Goal: Information Seeking & Learning: Understand process/instructions

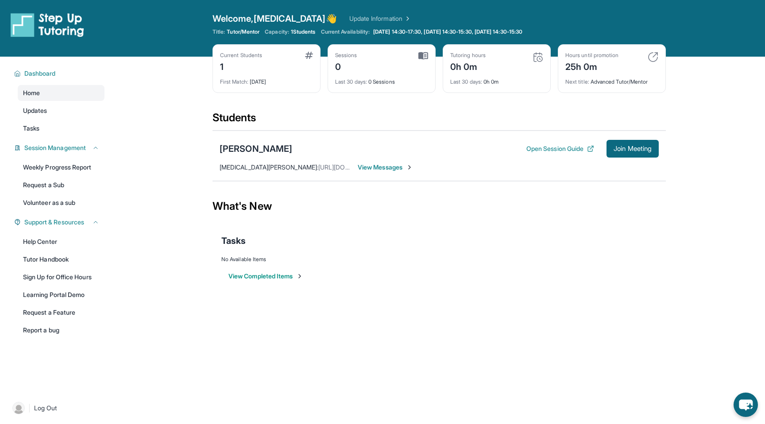
click at [424, 49] on div "Sessions 0 Last 30 days : 0 Sessions" at bounding box center [382, 68] width 108 height 49
click at [424, 52] on img at bounding box center [423, 56] width 10 height 8
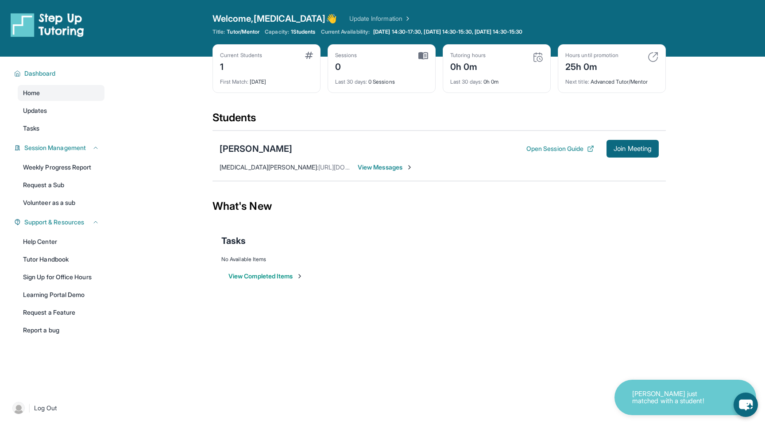
click at [383, 171] on span "View Messages" at bounding box center [385, 167] width 55 height 9
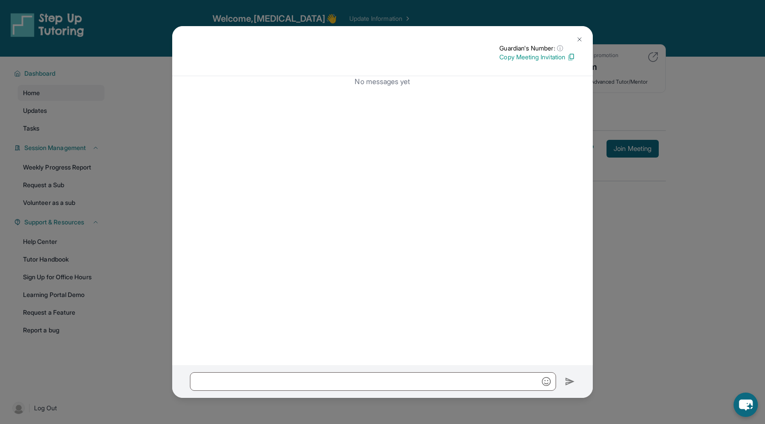
click at [582, 39] on img at bounding box center [579, 39] width 7 height 7
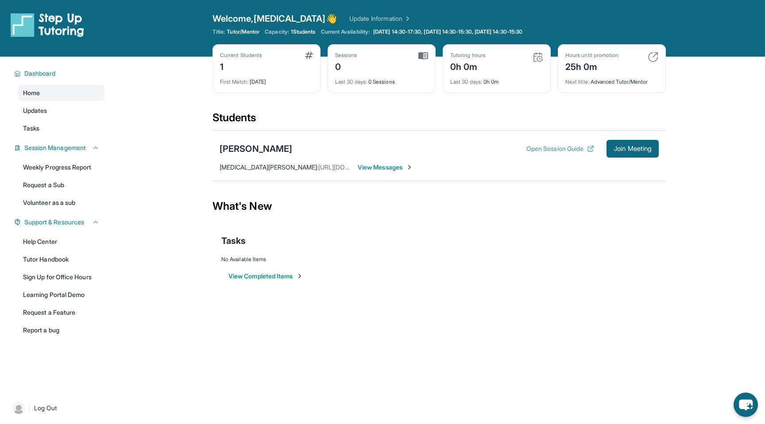
click at [573, 152] on button "Open Session Guide" at bounding box center [560, 148] width 68 height 9
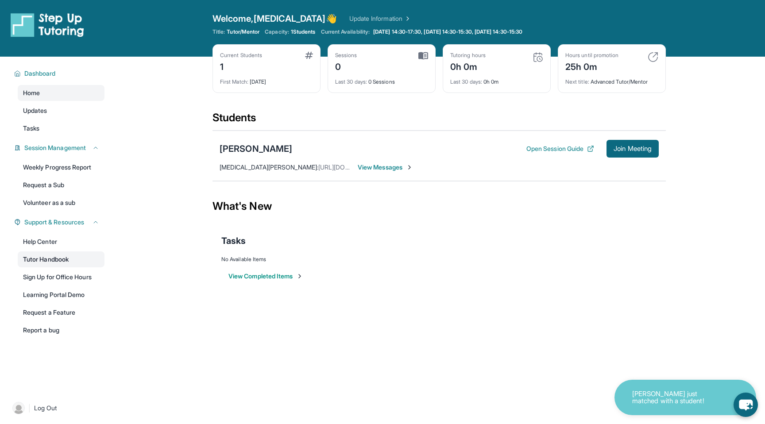
click at [32, 262] on link "Tutor Handbook" at bounding box center [61, 259] width 87 height 16
click at [427, 57] on img at bounding box center [423, 56] width 10 height 8
click at [413, 84] on div "Last 30 days : 0 Sessions" at bounding box center [381, 79] width 93 height 12
drag, startPoint x: 394, startPoint y: 84, endPoint x: 363, endPoint y: 83, distance: 31.4
click at [363, 84] on div "Last 30 days : 0 Sessions" at bounding box center [381, 79] width 93 height 12
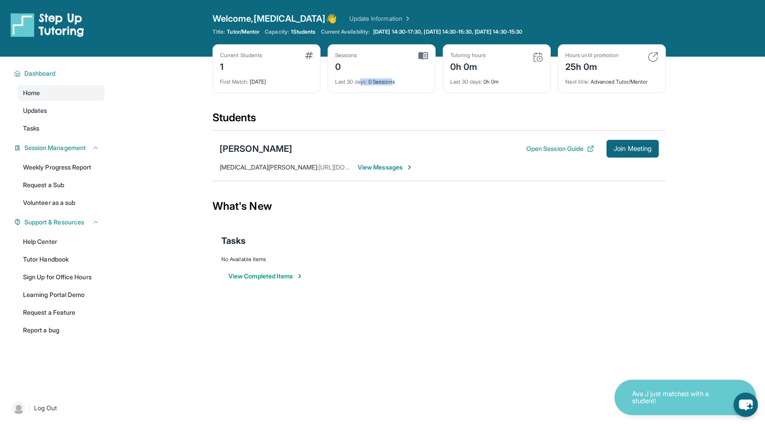
click at [363, 83] on span "Last 30 days :" at bounding box center [351, 81] width 32 height 7
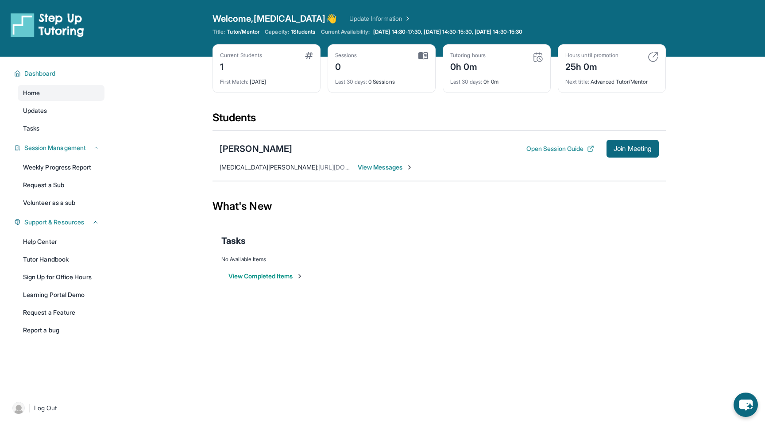
click at [274, 278] on button "View Completed Items" at bounding box center [265, 276] width 75 height 9
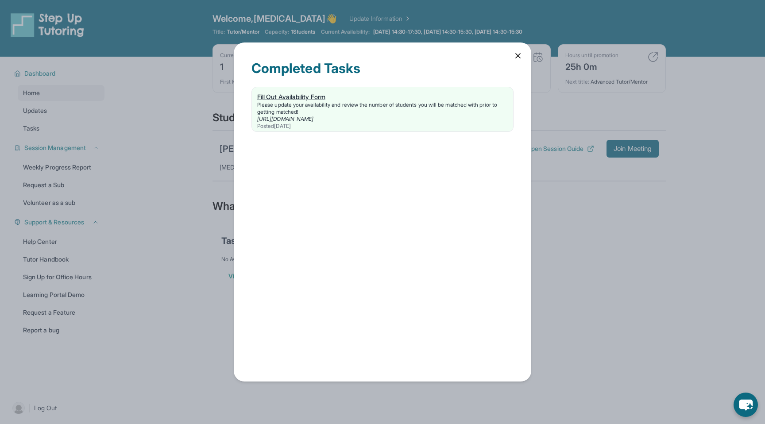
click at [394, 117] on div "[URL][DOMAIN_NAME]" at bounding box center [382, 119] width 251 height 7
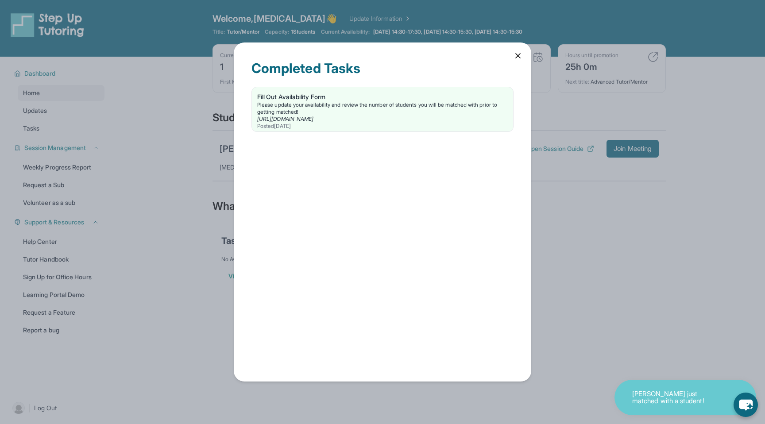
click at [518, 54] on icon at bounding box center [518, 55] width 9 height 9
